Goal: Information Seeking & Learning: Learn about a topic

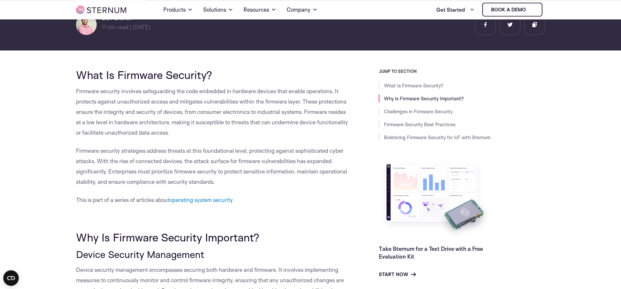
scroll to position [127, 0]
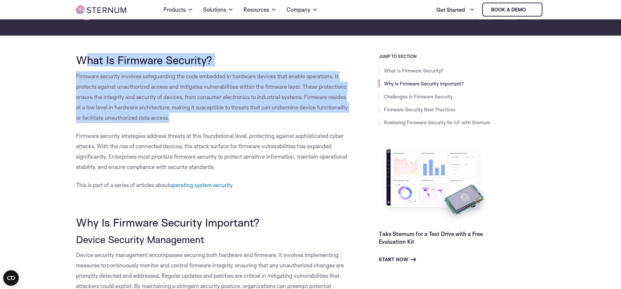
drag, startPoint x: 107, startPoint y: 67, endPoint x: 231, endPoint y: 119, distance: 133.8
click at [231, 119] on p "Firmware security involves safeguarding the code embedded in hardware devices t…" at bounding box center [213, 97] width 274 height 52
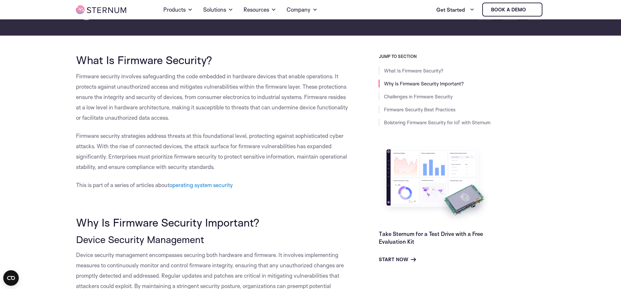
scroll to position [226, 0]
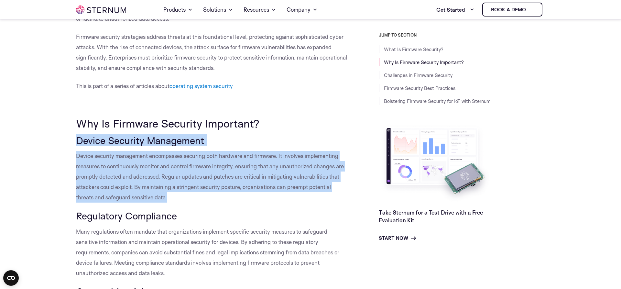
drag, startPoint x: 102, startPoint y: 152, endPoint x: 195, endPoint y: 200, distance: 104.3
click at [195, 200] on p "Device security management encompasses securing both hardware and firmware. It …" at bounding box center [213, 177] width 274 height 52
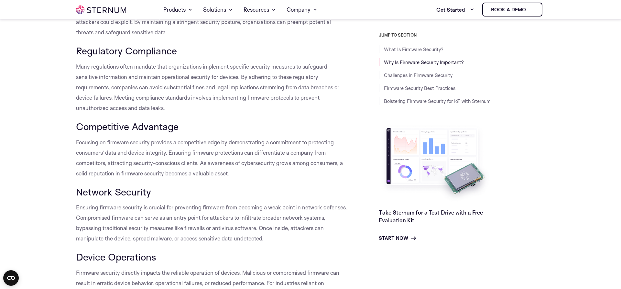
scroll to position [457, 0]
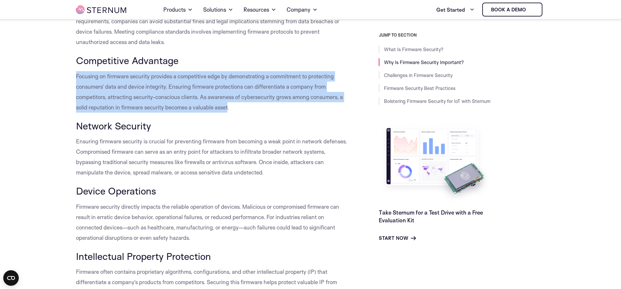
drag, startPoint x: 79, startPoint y: 77, endPoint x: 229, endPoint y: 106, distance: 152.2
click at [229, 106] on span "Focusing on firmware security provides a competitive edge by demonstrating a co…" at bounding box center [209, 92] width 267 height 38
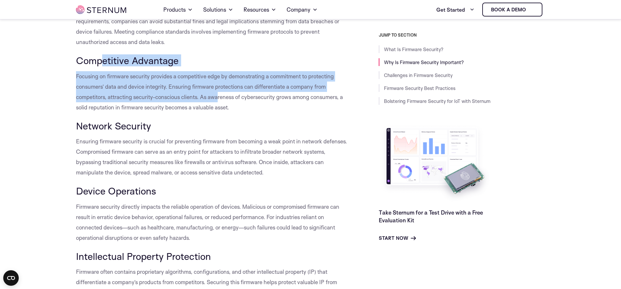
drag, startPoint x: 211, startPoint y: 100, endPoint x: 95, endPoint y: 63, distance: 122.5
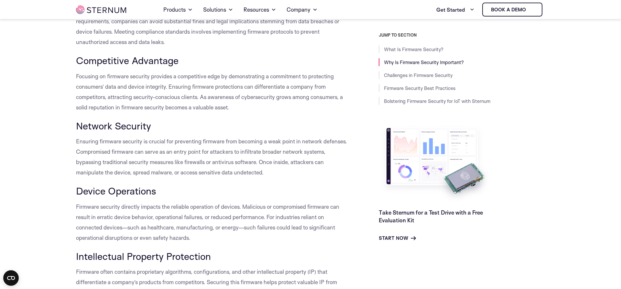
click at [94, 63] on span "Competitive Advantage" at bounding box center [127, 60] width 103 height 12
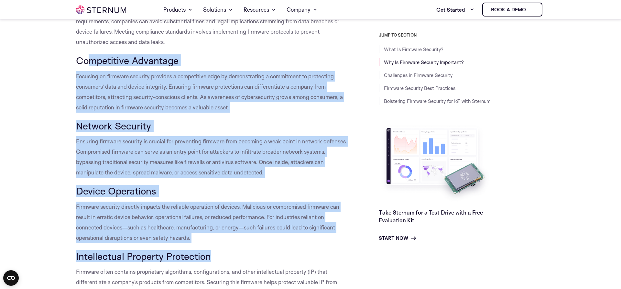
drag, startPoint x: 91, startPoint y: 63, endPoint x: 278, endPoint y: 252, distance: 265.9
click at [274, 238] on p "Firmware security directly impacts the reliable operation of devices. Malicious…" at bounding box center [213, 221] width 274 height 41
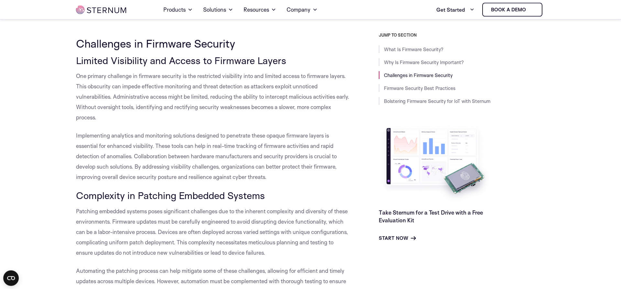
scroll to position [754, 0]
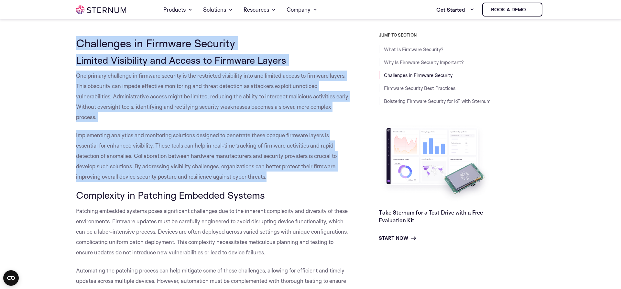
drag, startPoint x: 74, startPoint y: 36, endPoint x: 286, endPoint y: 183, distance: 257.6
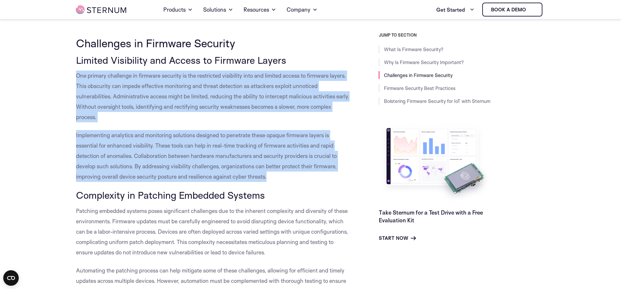
drag, startPoint x: 286, startPoint y: 183, endPoint x: 74, endPoint y: 76, distance: 237.3
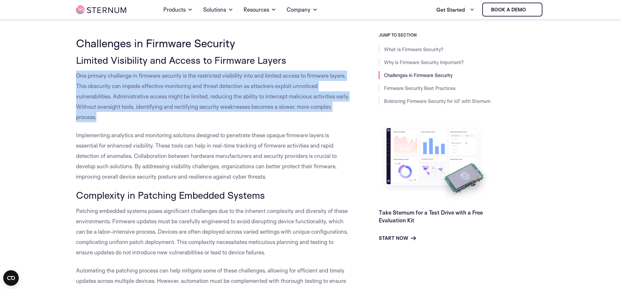
drag, startPoint x: 74, startPoint y: 76, endPoint x: 140, endPoint y: 121, distance: 79.6
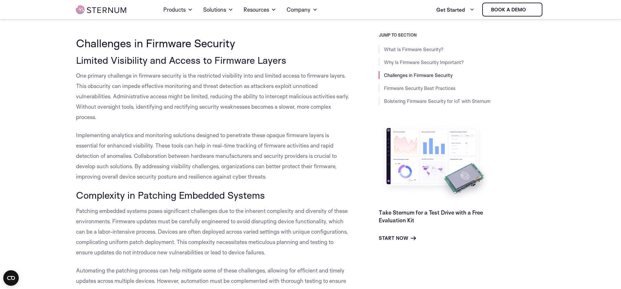
click at [140, 121] on p "One primary challenge in firmware security is the restricted visibility into an…" at bounding box center [213, 96] width 274 height 52
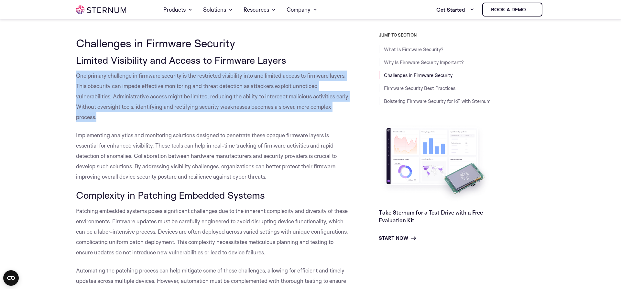
drag, startPoint x: 116, startPoint y: 102, endPoint x: 75, endPoint y: 75, distance: 49.2
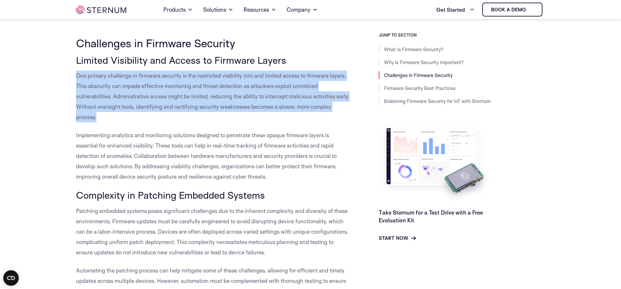
drag, startPoint x: 75, startPoint y: 75, endPoint x: 175, endPoint y: 124, distance: 111.1
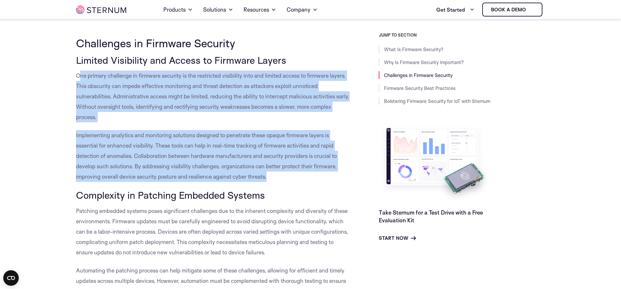
drag, startPoint x: 278, startPoint y: 183, endPoint x: 77, endPoint y: 79, distance: 226.8
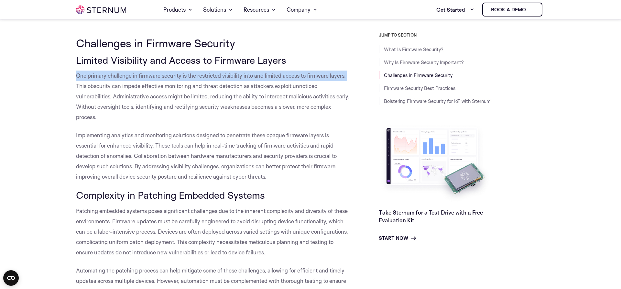
click at [77, 81] on p "One primary challenge in firmware security is the restricted visibility into an…" at bounding box center [213, 96] width 274 height 52
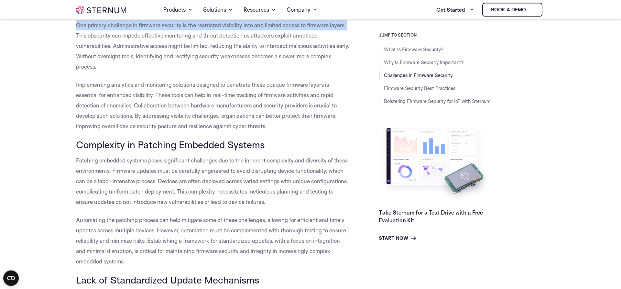
scroll to position [820, 0]
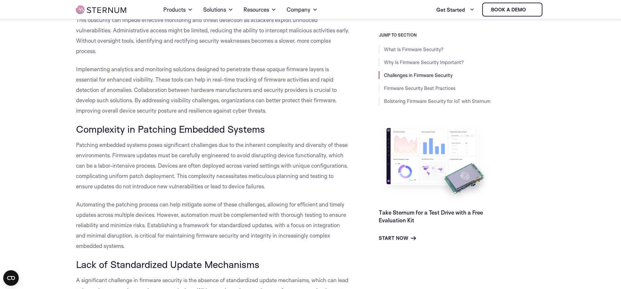
click at [78, 91] on span "Implementing analytics and monitoring solutions designed to penetrate these opa…" at bounding box center [206, 90] width 261 height 48
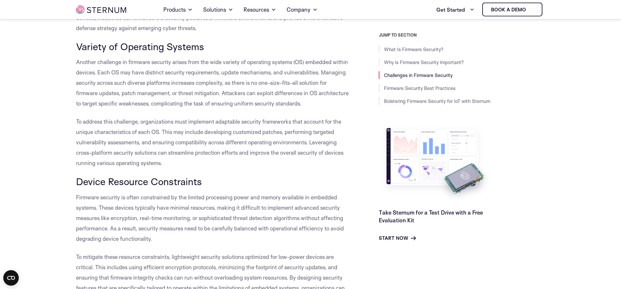
scroll to position [1183, 0]
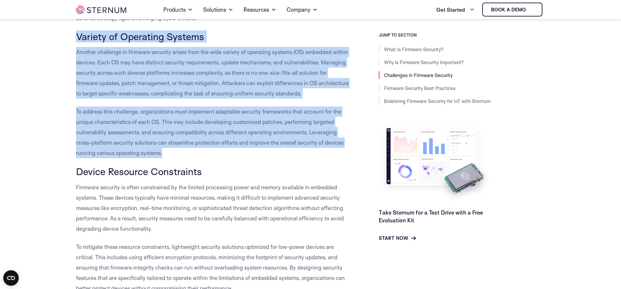
drag, startPoint x: 75, startPoint y: 39, endPoint x: 173, endPoint y: 157, distance: 154.1
click at [173, 157] on p "To address this challenge, organizations must implement adaptable security fram…" at bounding box center [213, 132] width 274 height 52
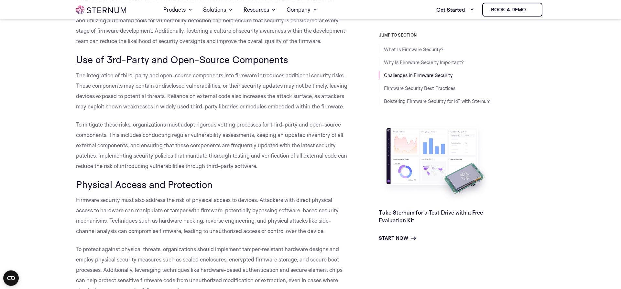
scroll to position [1545, 0]
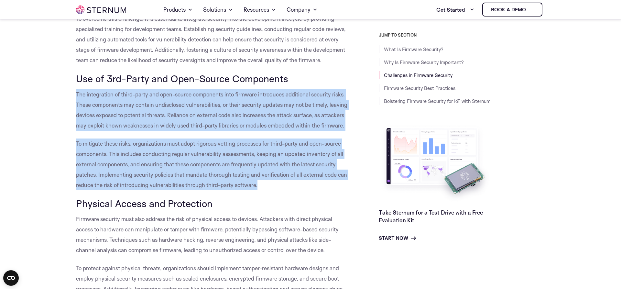
drag, startPoint x: 68, startPoint y: 94, endPoint x: 261, endPoint y: 186, distance: 214.1
click at [261, 186] on p "To mitigate these risks, organizations must adopt rigorous vetting processes fo…" at bounding box center [213, 164] width 274 height 52
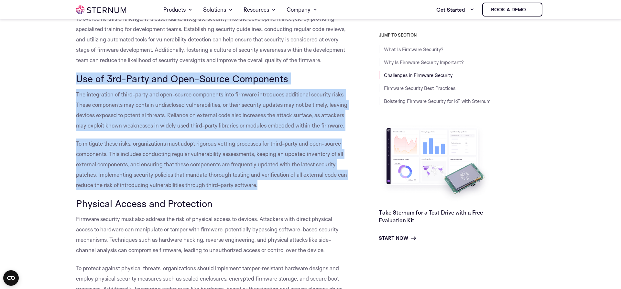
drag, startPoint x: 261, startPoint y: 186, endPoint x: 73, endPoint y: 78, distance: 216.3
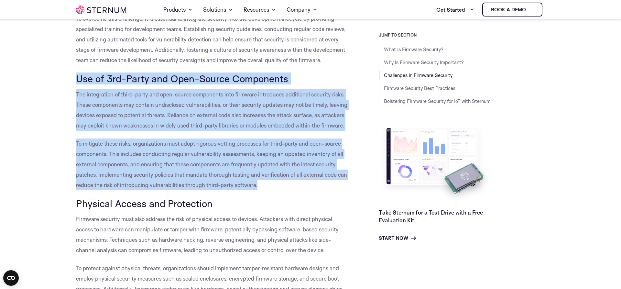
drag, startPoint x: 73, startPoint y: 78, endPoint x: 279, endPoint y: 182, distance: 230.2
click at [279, 182] on p "To mitigate these risks, organizations must adopt rigorous vetting processes fo…" at bounding box center [213, 164] width 274 height 52
drag, startPoint x: 279, startPoint y: 182, endPoint x: 67, endPoint y: 77, distance: 236.9
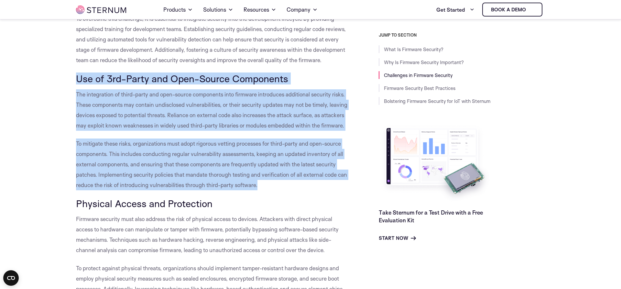
drag, startPoint x: 67, startPoint y: 77, endPoint x: 292, endPoint y: 186, distance: 250.6
click at [292, 186] on p "To mitigate these risks, organizations must adopt rigorous vetting processes fo…" at bounding box center [213, 164] width 274 height 52
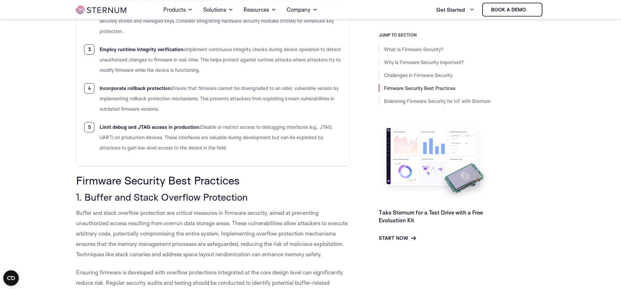
scroll to position [2106, 0]
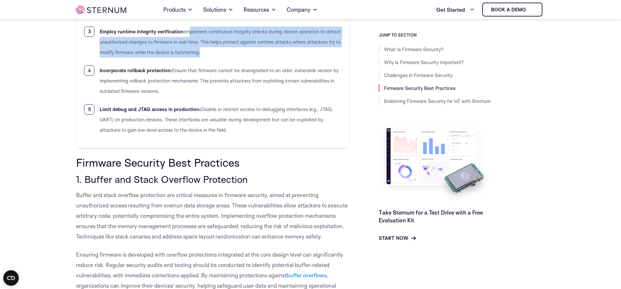
drag, startPoint x: 203, startPoint y: 44, endPoint x: 188, endPoint y: 28, distance: 22.0
click at [188, 28] on li "Employ runtime integrity verification: Implement continuous integrity checks du…" at bounding box center [212, 42] width 257 height 31
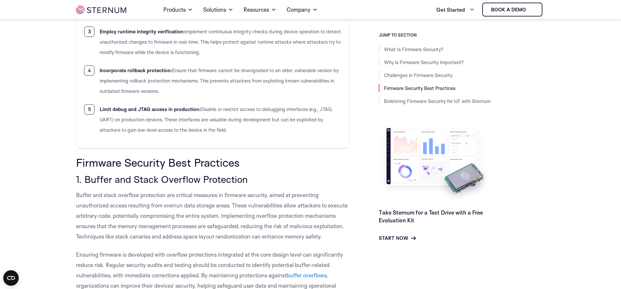
click at [188, 28] on li "Employ runtime integrity verification: Implement continuous integrity checks du…" at bounding box center [212, 42] width 257 height 31
drag, startPoint x: 188, startPoint y: 28, endPoint x: 213, endPoint y: 94, distance: 70.5
click at [213, 94] on ol "Use a hardware root of trust (HRoT): Implement a hardware root of trust to ensu…" at bounding box center [212, 37] width 257 height 197
click at [213, 94] on li "Incorporate rollback protection: Ensure that firmware cannot be downgraded to a…" at bounding box center [212, 80] width 257 height 31
drag, startPoint x: 213, startPoint y: 94, endPoint x: 176, endPoint y: 70, distance: 44.2
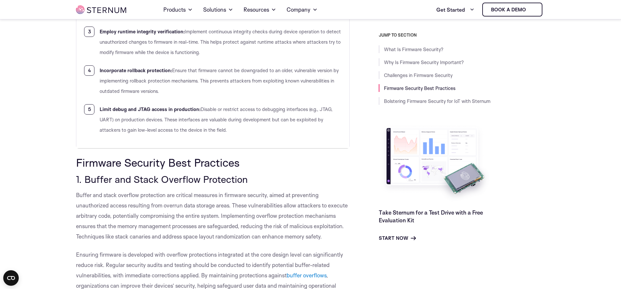
click at [176, 70] on li "Incorporate rollback protection: Ensure that firmware cannot be downgraded to a…" at bounding box center [212, 80] width 257 height 31
click at [176, 70] on span "Ensure that firmware cannot be downgraded to an older, vulnerable version by im…" at bounding box center [219, 80] width 239 height 27
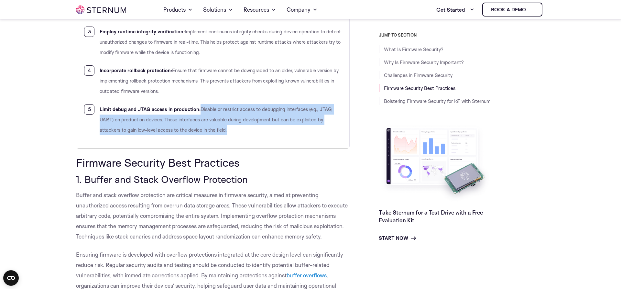
drag, startPoint x: 244, startPoint y: 134, endPoint x: 199, endPoint y: 111, distance: 50.5
click at [199, 111] on li "Limit debug and JTAG access in production: Disable or restrict access to debugg…" at bounding box center [212, 119] width 257 height 31
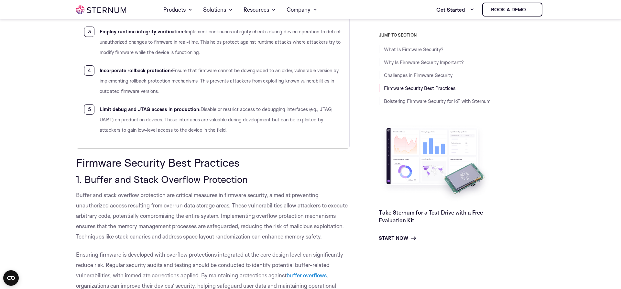
click at [199, 111] on b "Limit debug and JTAG access in production:" at bounding box center [150, 109] width 101 height 6
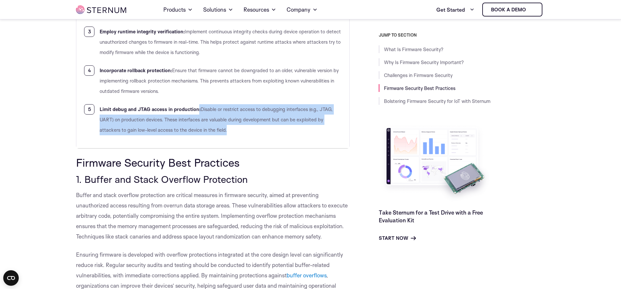
drag, startPoint x: 199, startPoint y: 111, endPoint x: 250, endPoint y: 140, distance: 58.2
click at [250, 140] on td "Quick Tips to help you better secure your OS: Use a hardware root of trust (HRo…" at bounding box center [212, 31] width 273 height 233
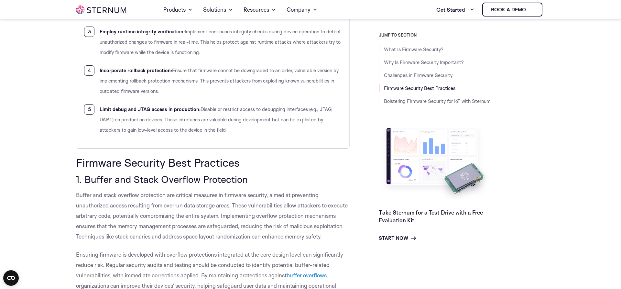
click at [250, 140] on td "Quick Tips to help you better secure your OS: Use a hardware root of trust (HRo…" at bounding box center [212, 31] width 273 height 233
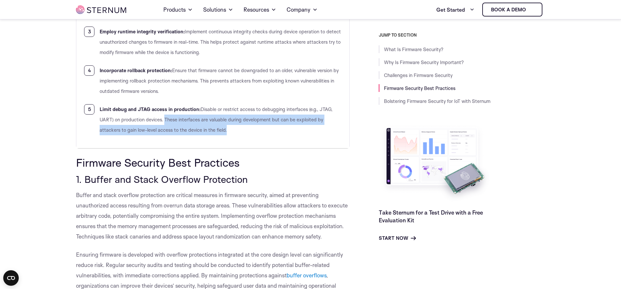
drag, startPoint x: 250, startPoint y: 140, endPoint x: 173, endPoint y: 122, distance: 79.1
click at [173, 122] on td "Quick Tips to help you better secure your OS: Use a hardware root of trust (HRo…" at bounding box center [212, 31] width 273 height 233
click at [173, 122] on span "Disable or restrict access to debugging interfaces (e.g., JTAG, UART) on produc…" at bounding box center [216, 119] width 233 height 27
drag, startPoint x: 173, startPoint y: 122, endPoint x: 229, endPoint y: 137, distance: 57.7
click at [227, 136] on td "Quick Tips to help you better secure your OS: Use a hardware root of trust (HRo…" at bounding box center [212, 31] width 273 height 233
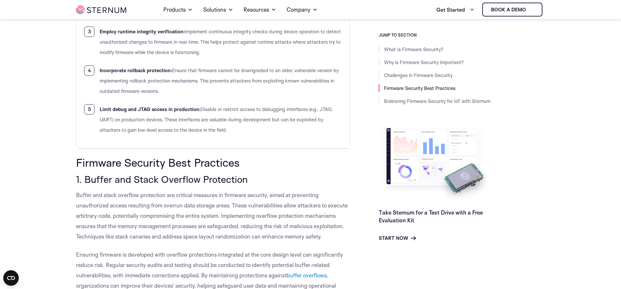
click at [235, 132] on li "Limit debug and JTAG access in production: Disable or restrict access to debugg…" at bounding box center [212, 119] width 257 height 31
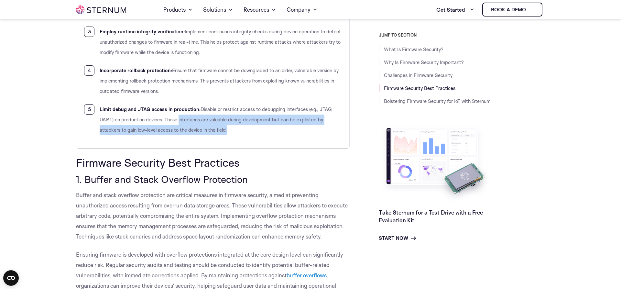
drag, startPoint x: 235, startPoint y: 132, endPoint x: 183, endPoint y: 120, distance: 53.6
click at [183, 120] on li "Limit debug and JTAG access in production: Disable or restrict access to debugg…" at bounding box center [212, 119] width 257 height 31
click at [183, 120] on span "Disable or restrict access to debugging interfaces (e.g., JTAG, UART) on produc…" at bounding box center [216, 119] width 233 height 27
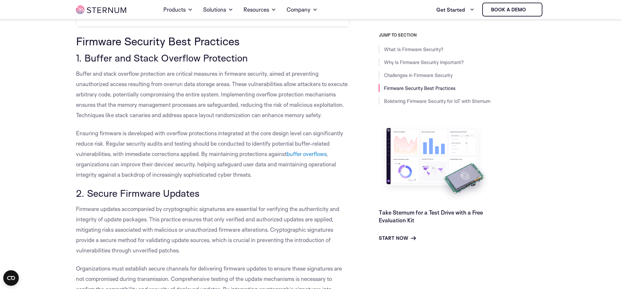
scroll to position [2238, 0]
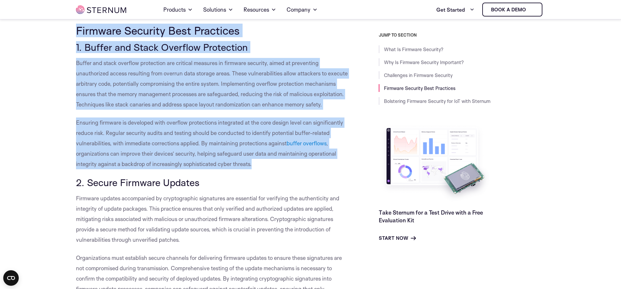
drag, startPoint x: 73, startPoint y: 30, endPoint x: 257, endPoint y: 167, distance: 230.0
click at [257, 167] on p "Ensuring firmware is developed with overflow protections integrated at the core…" at bounding box center [213, 143] width 274 height 52
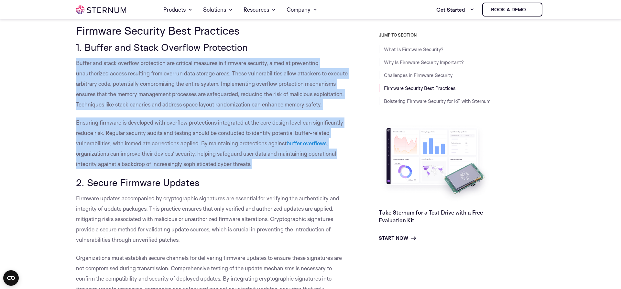
drag, startPoint x: 218, startPoint y: 148, endPoint x: 70, endPoint y: 61, distance: 171.9
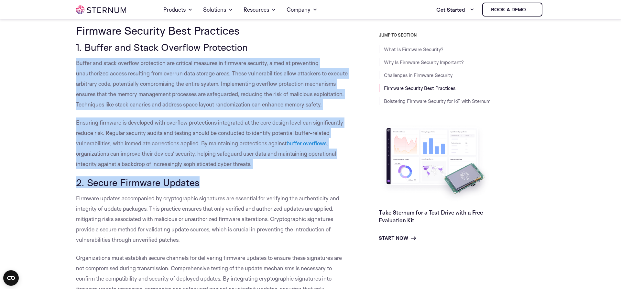
drag, startPoint x: 70, startPoint y: 61, endPoint x: 280, endPoint y: 174, distance: 238.7
drag, startPoint x: 208, startPoint y: 128, endPoint x: 37, endPoint y: 60, distance: 184.3
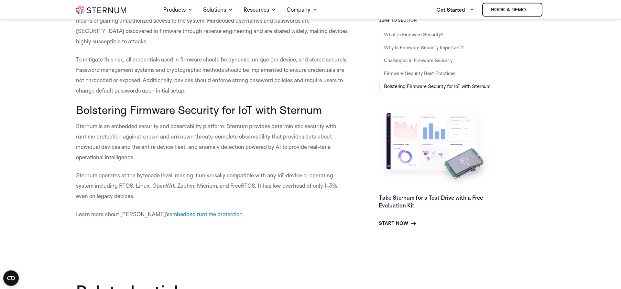
scroll to position [3524, 0]
